Goal: Information Seeking & Learning: Learn about a topic

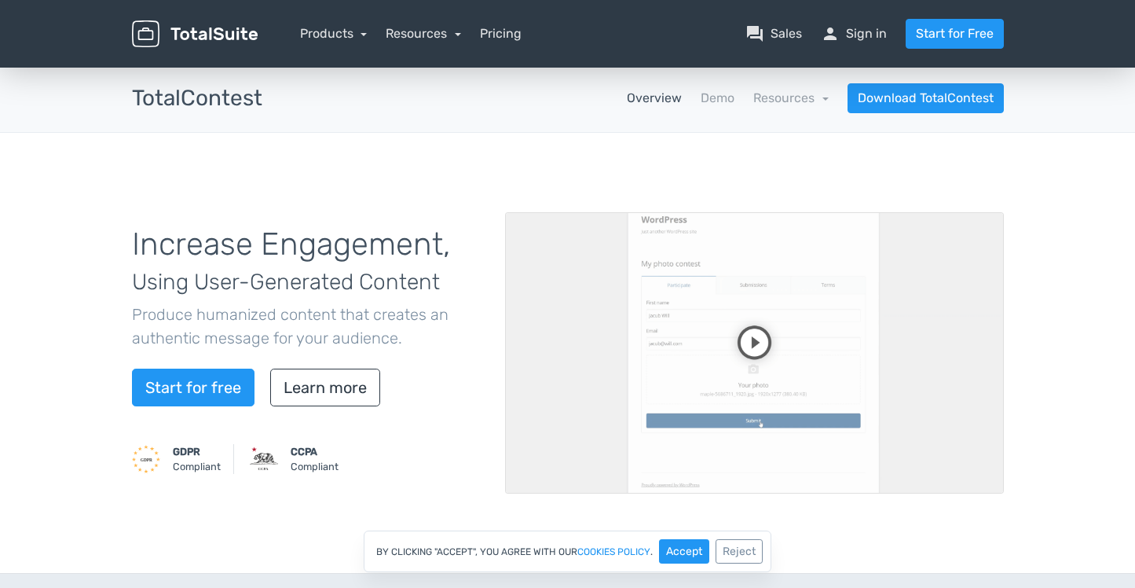
click at [651, 101] on link "Overview" at bounding box center [654, 98] width 55 height 19
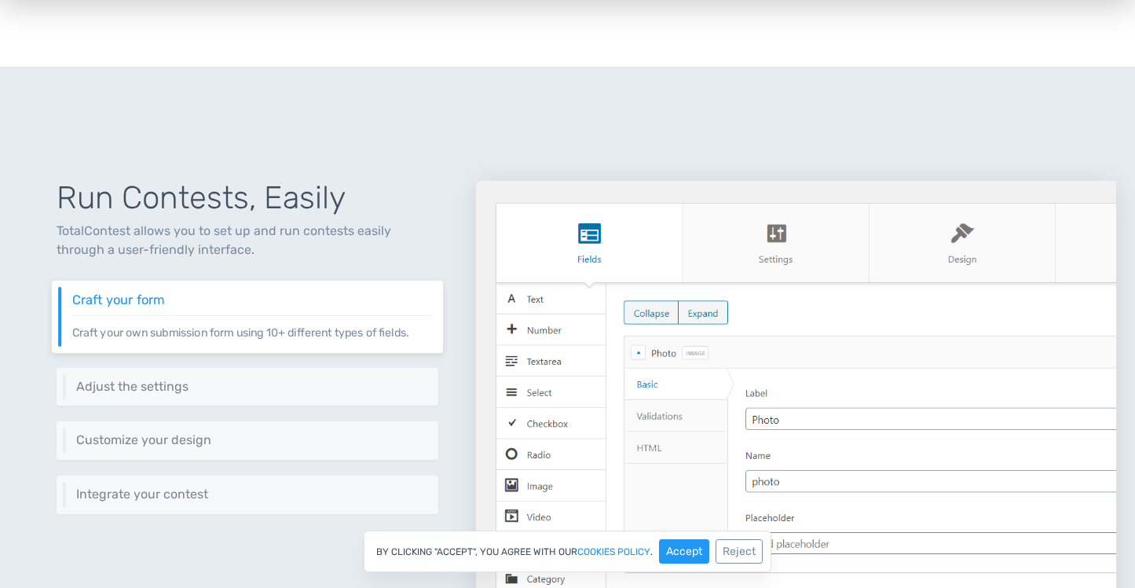
scroll to position [511, 0]
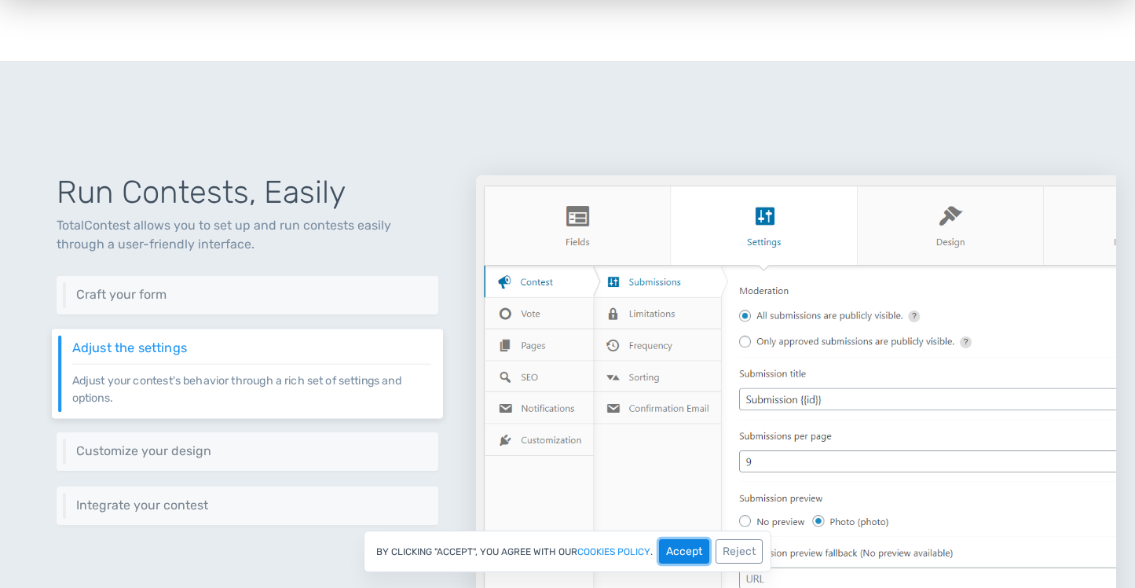
click at [687, 551] on button "Accept" at bounding box center [684, 551] width 50 height 24
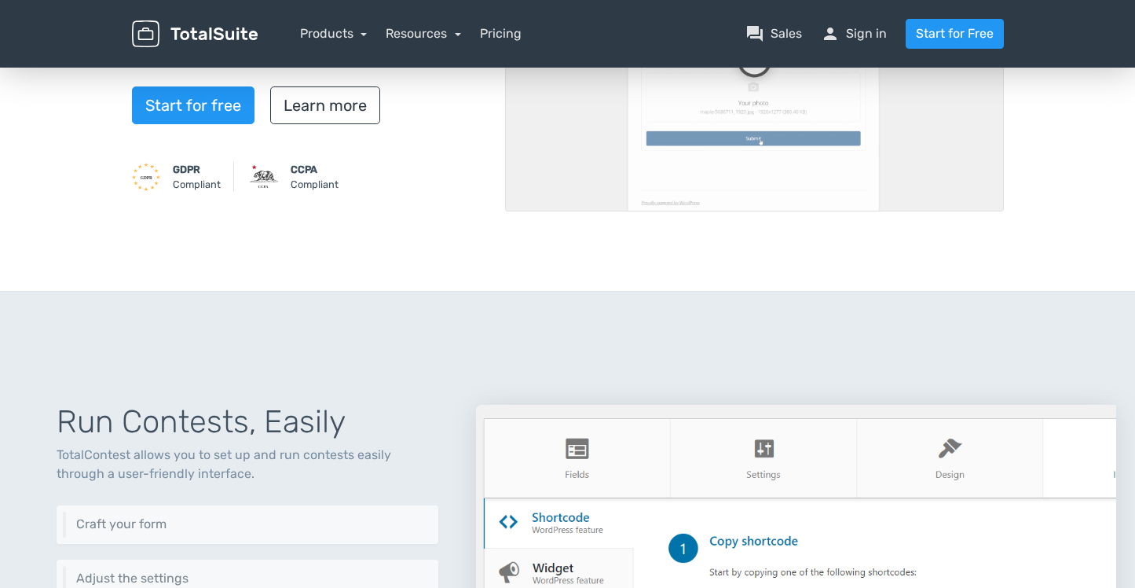
scroll to position [0, 0]
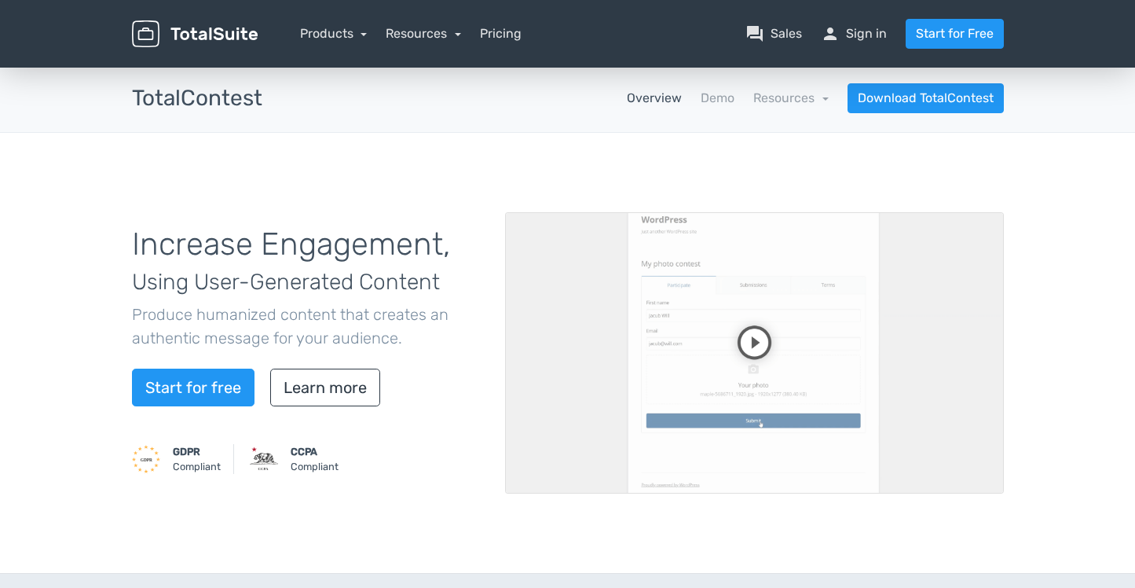
click at [650, 98] on link "Overview" at bounding box center [654, 98] width 55 height 19
click at [718, 97] on link "Demo" at bounding box center [718, 98] width 34 height 19
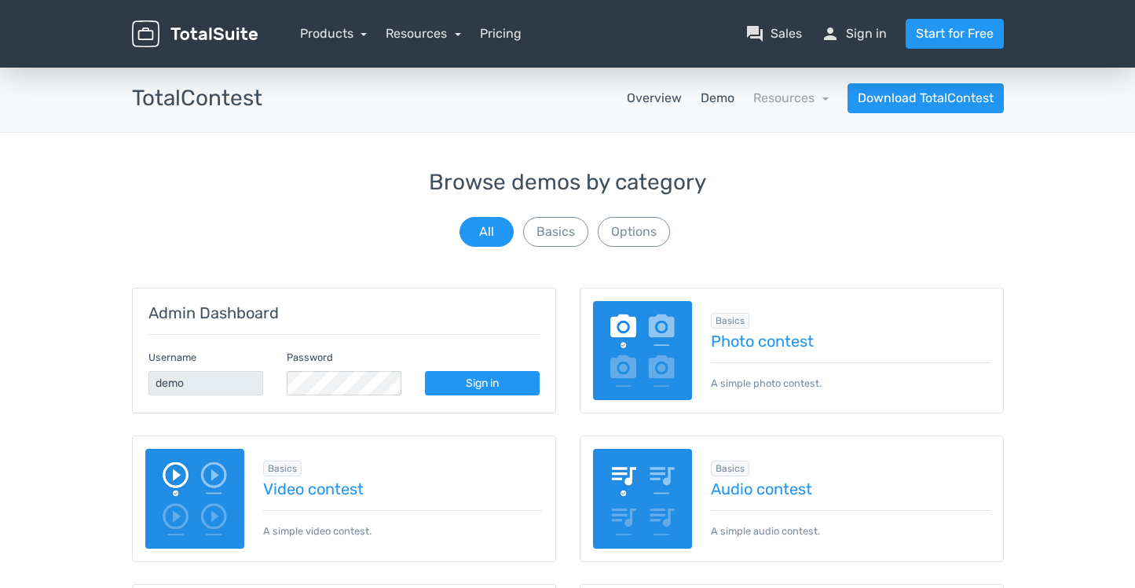
click at [658, 92] on link "Overview" at bounding box center [654, 98] width 55 height 19
